Goal: Information Seeking & Learning: Find specific fact

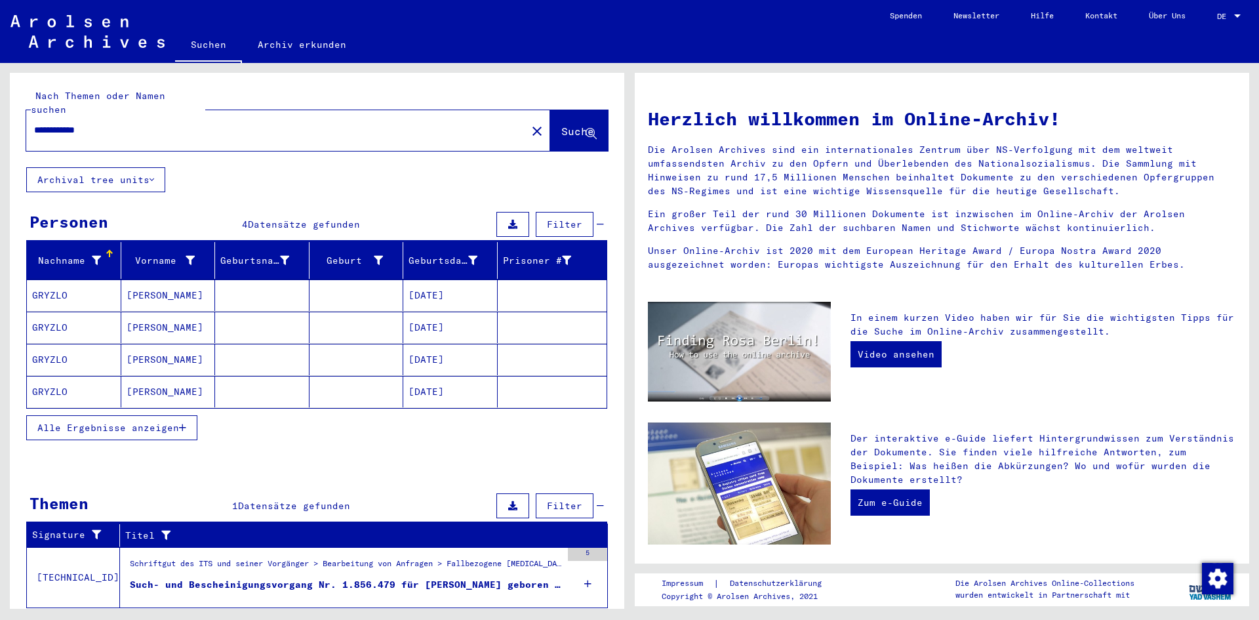
click at [37, 311] on mat-cell "GRYZLO" at bounding box center [74, 326] width 94 height 31
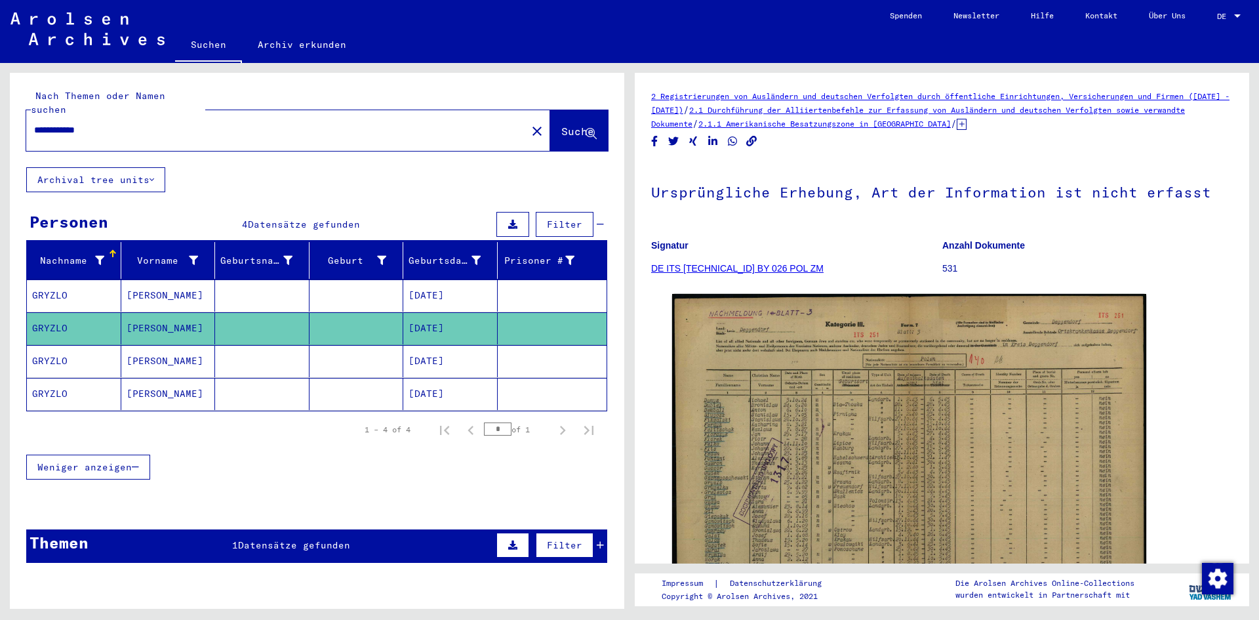
click at [45, 279] on mat-cell "GRYZLO" at bounding box center [74, 295] width 94 height 32
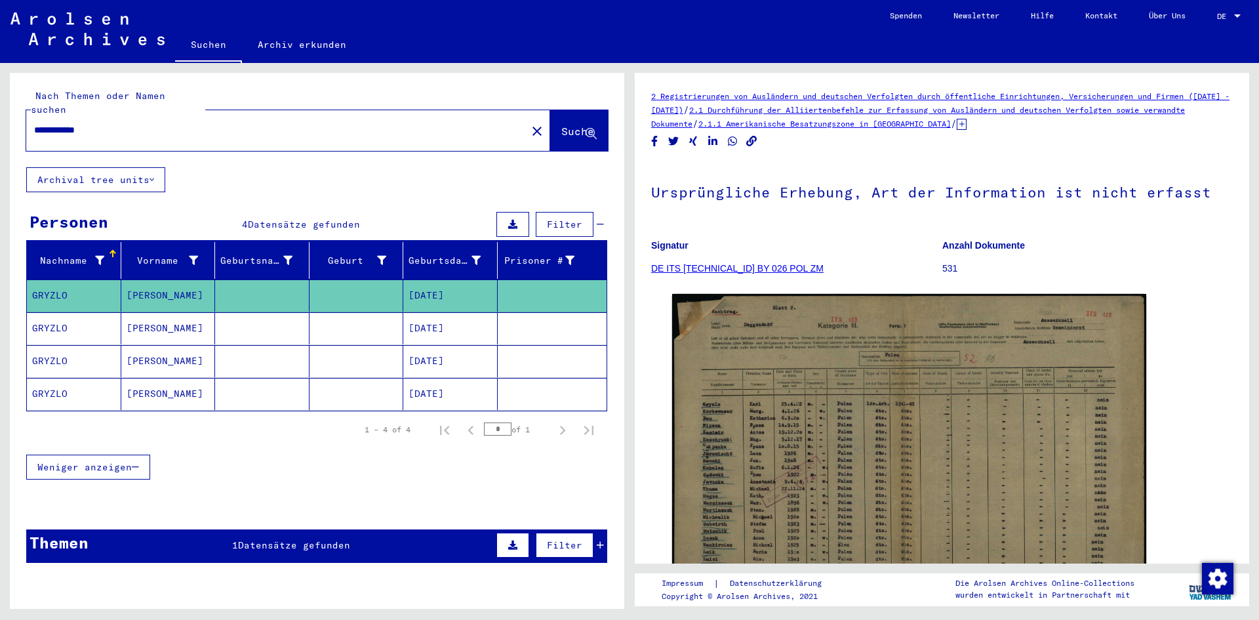
click at [64, 345] on mat-cell "GRYZLO" at bounding box center [74, 361] width 94 height 32
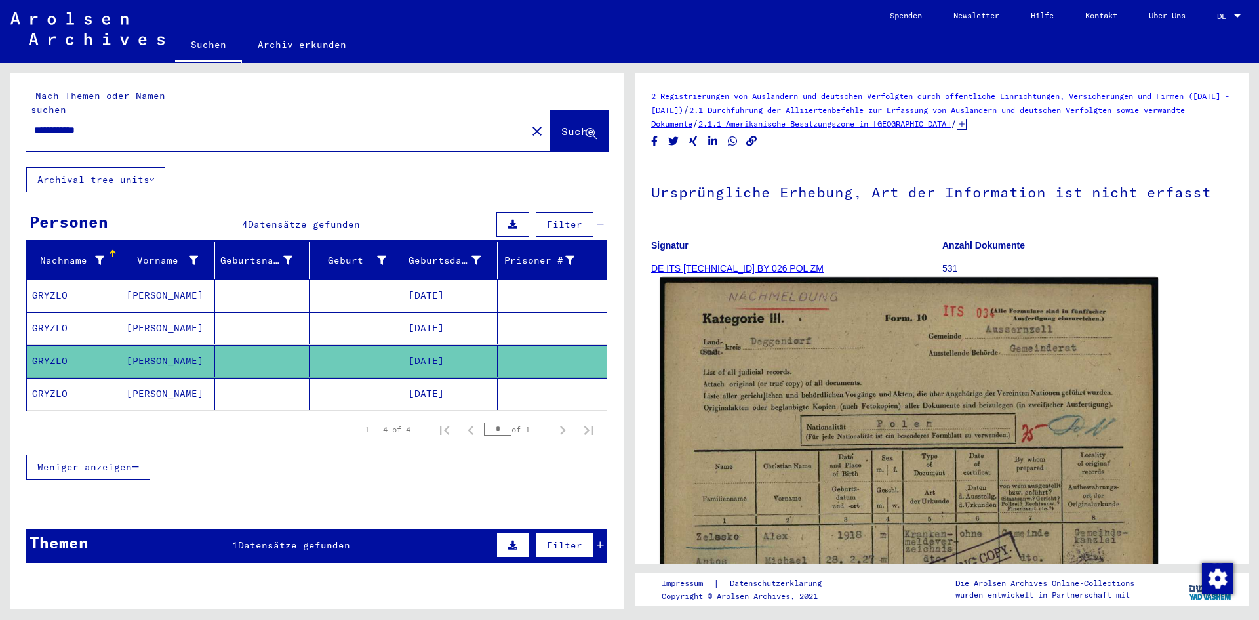
scroll to position [131, 0]
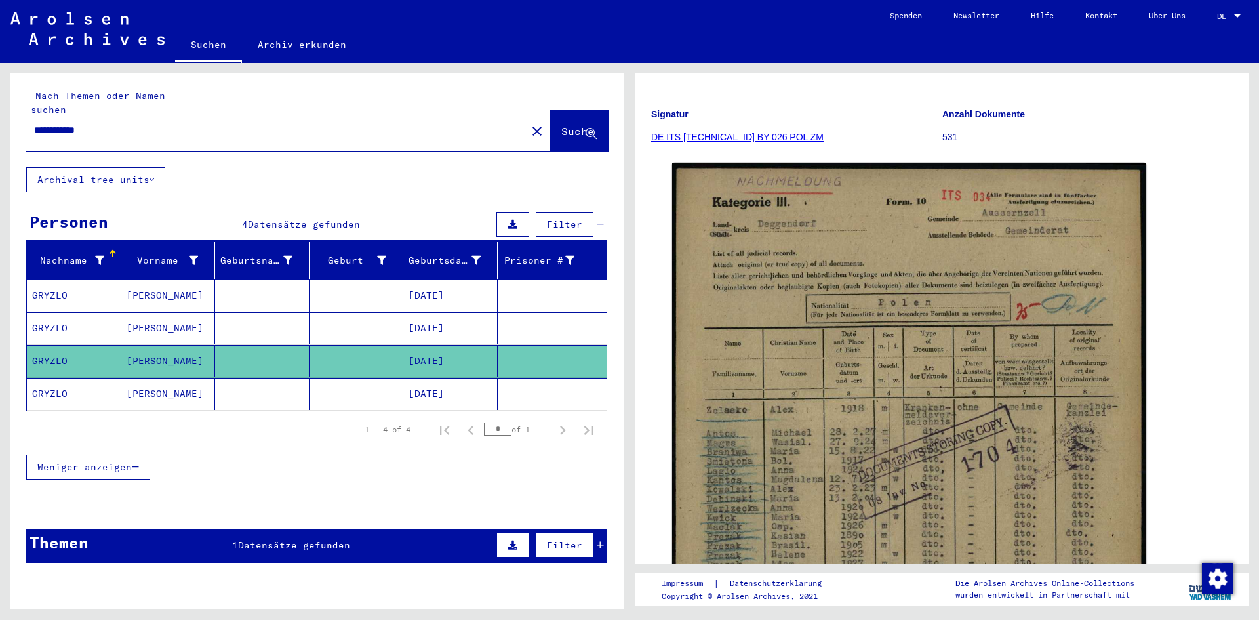
click at [49, 380] on mat-cell "GRYZLO" at bounding box center [74, 394] width 94 height 32
